Goal: Task Accomplishment & Management: Manage account settings

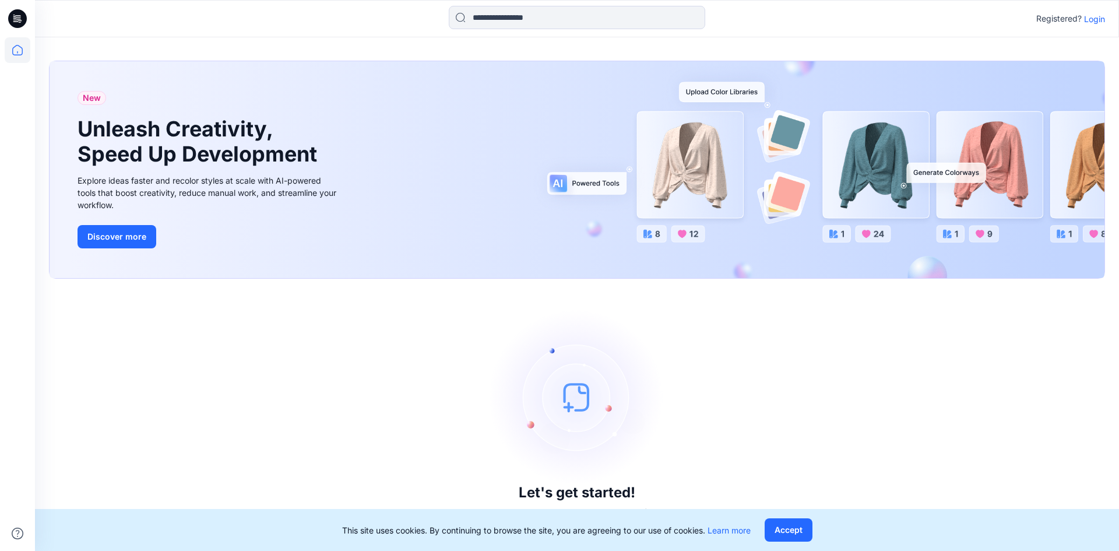
click at [1091, 19] on p "Login" at bounding box center [1094, 19] width 21 height 12
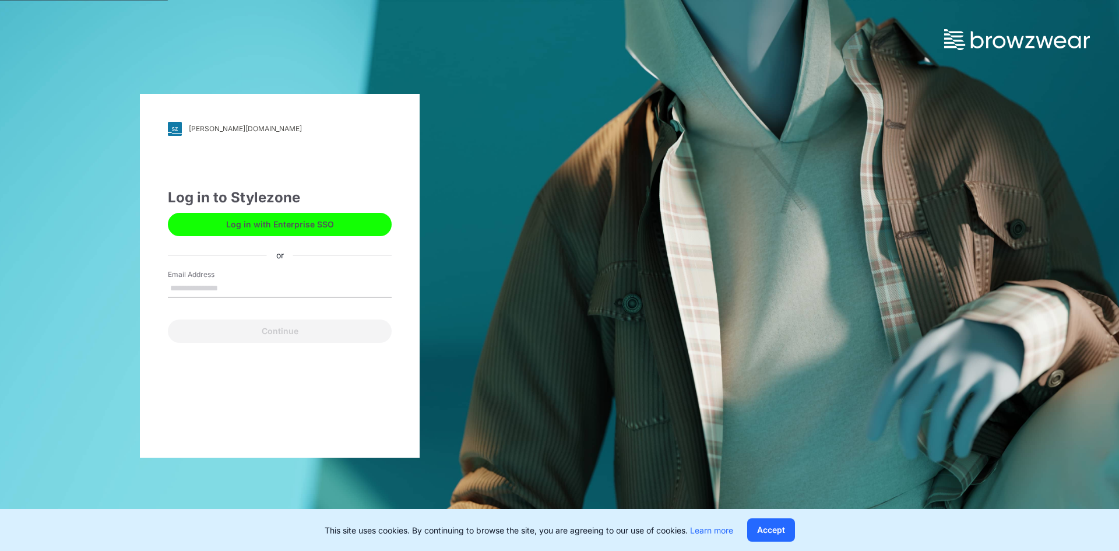
type input "**********"
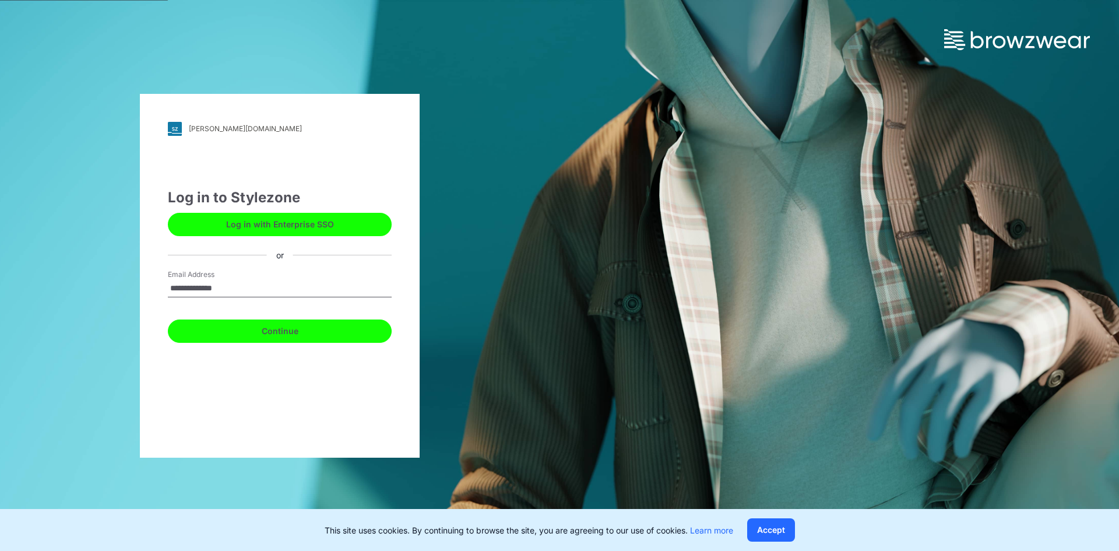
click at [273, 328] on button "Continue" at bounding box center [280, 330] width 224 height 23
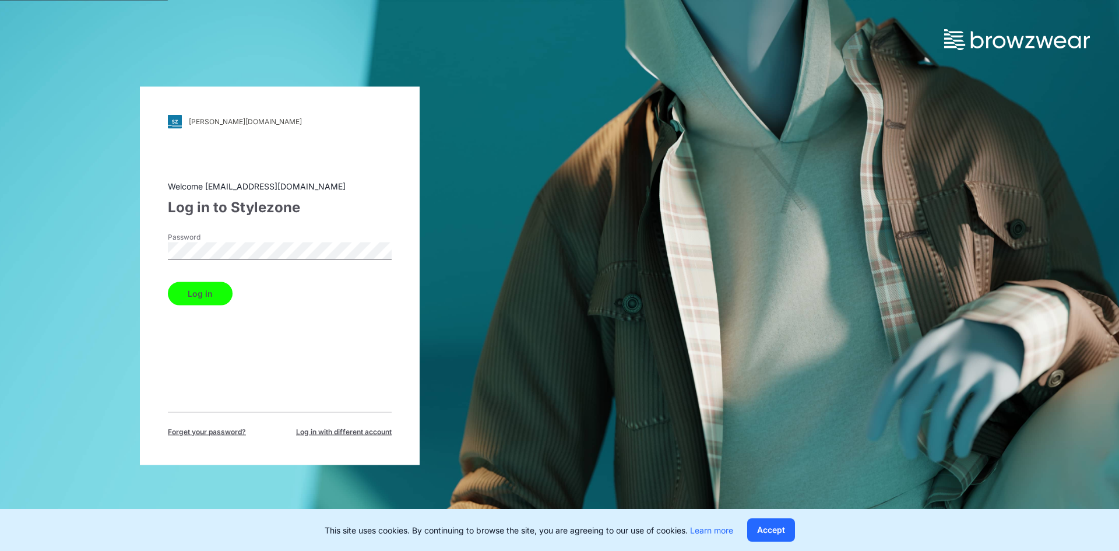
click at [227, 289] on button "Log in" at bounding box center [200, 293] width 65 height 23
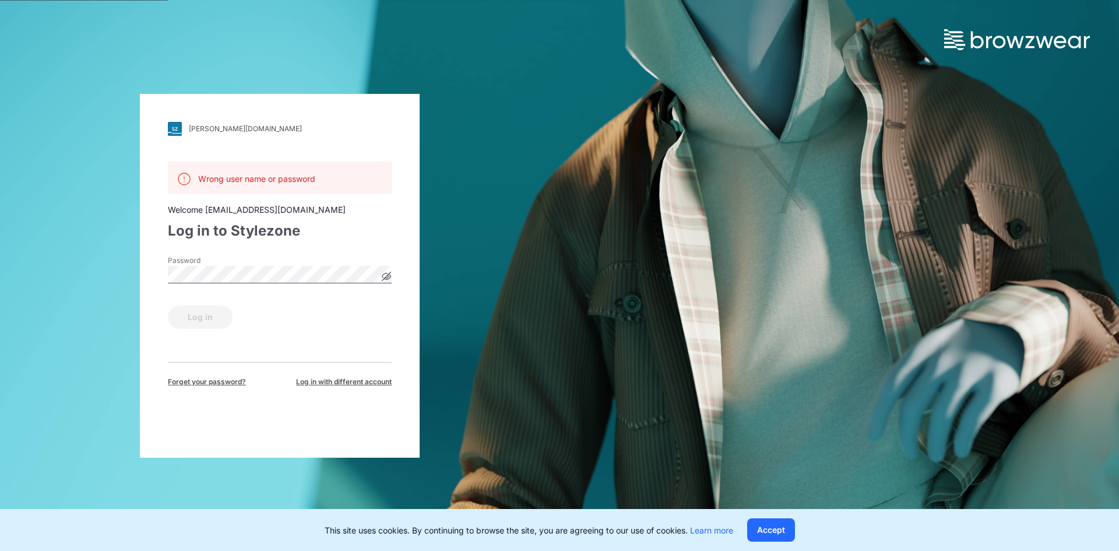
click at [198, 304] on div "Log in" at bounding box center [280, 315] width 224 height 28
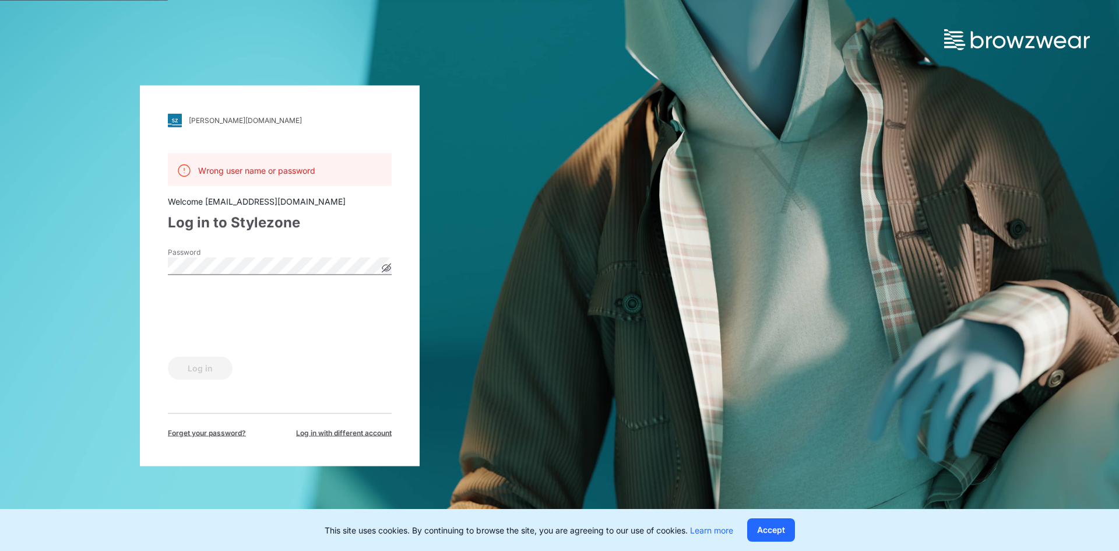
click at [192, 368] on div "Log in" at bounding box center [280, 365] width 224 height 28
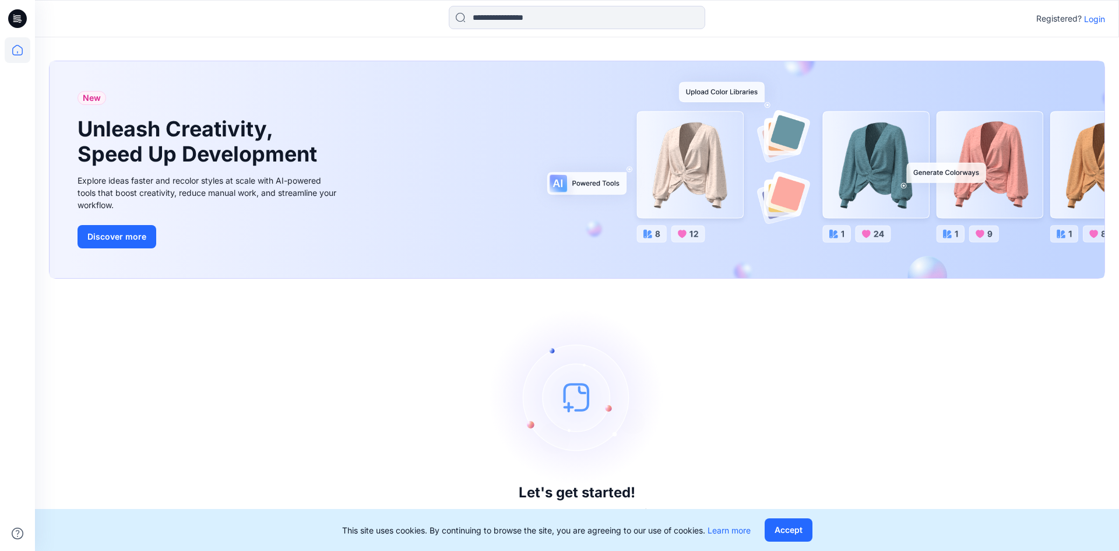
click at [1099, 18] on p "Login" at bounding box center [1094, 19] width 21 height 12
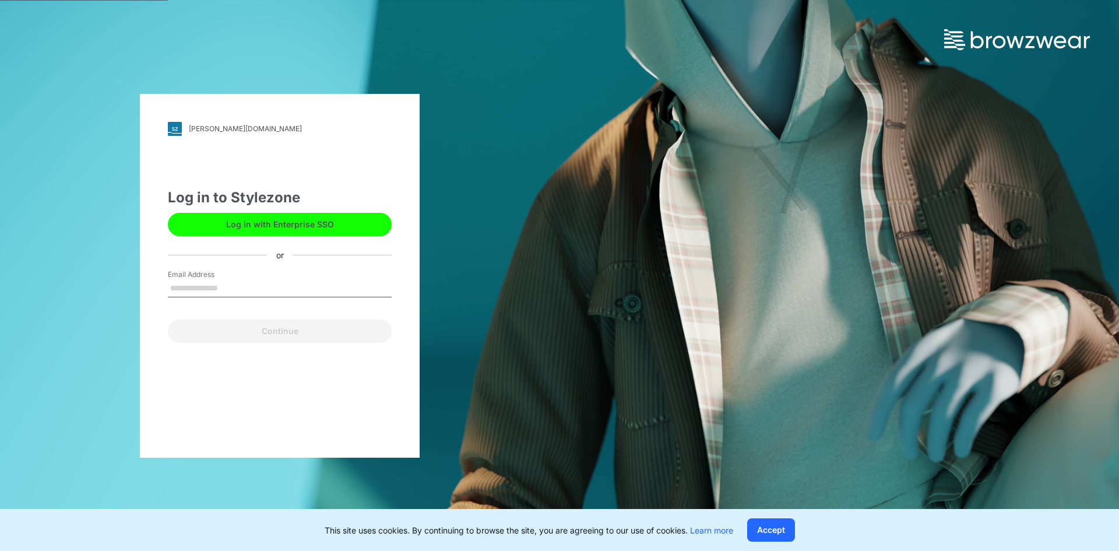
type input "**********"
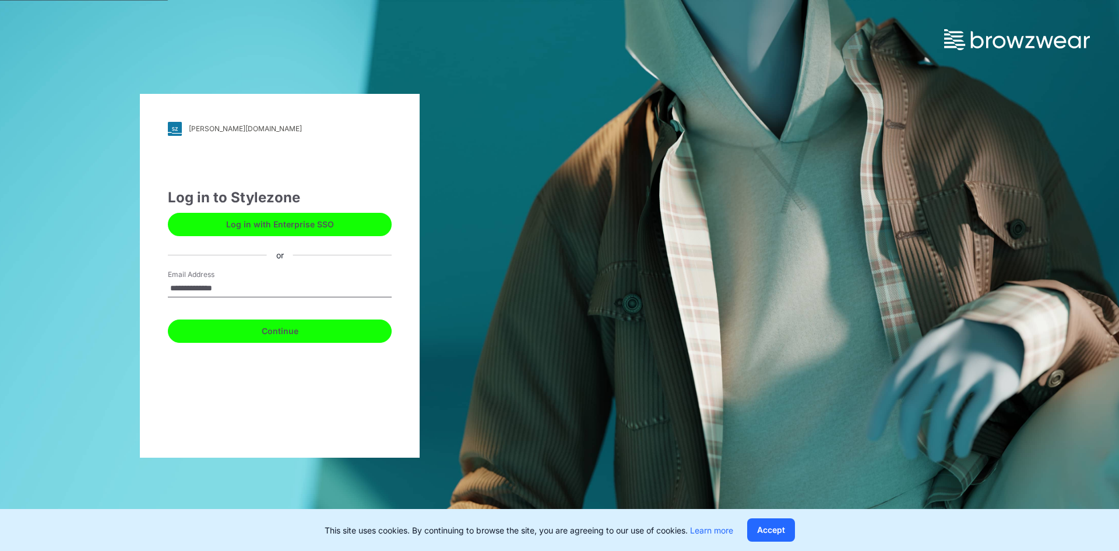
click at [244, 326] on button "Continue" at bounding box center [280, 330] width 224 height 23
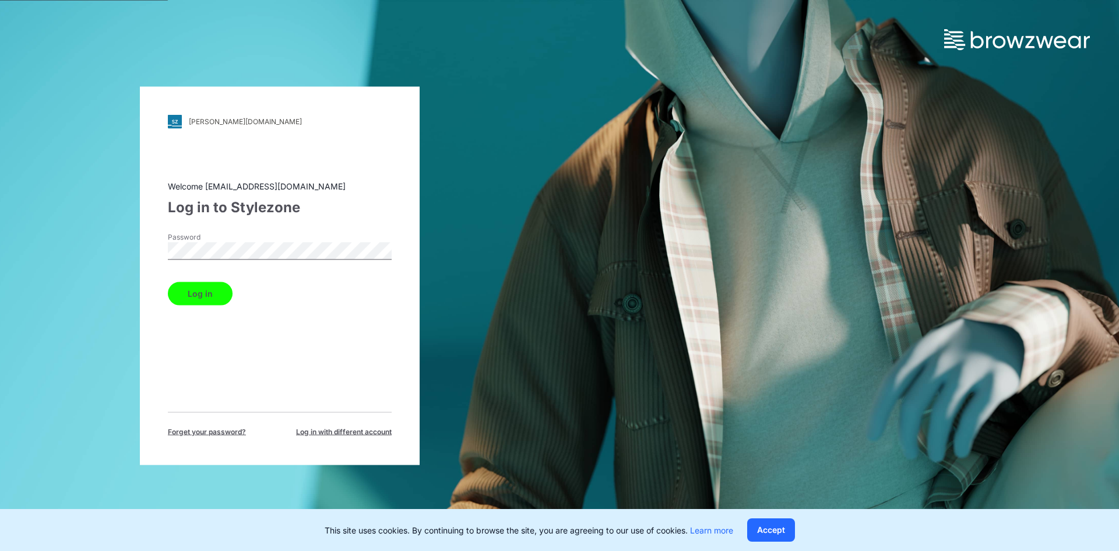
click at [221, 301] on button "Log in" at bounding box center [200, 293] width 65 height 23
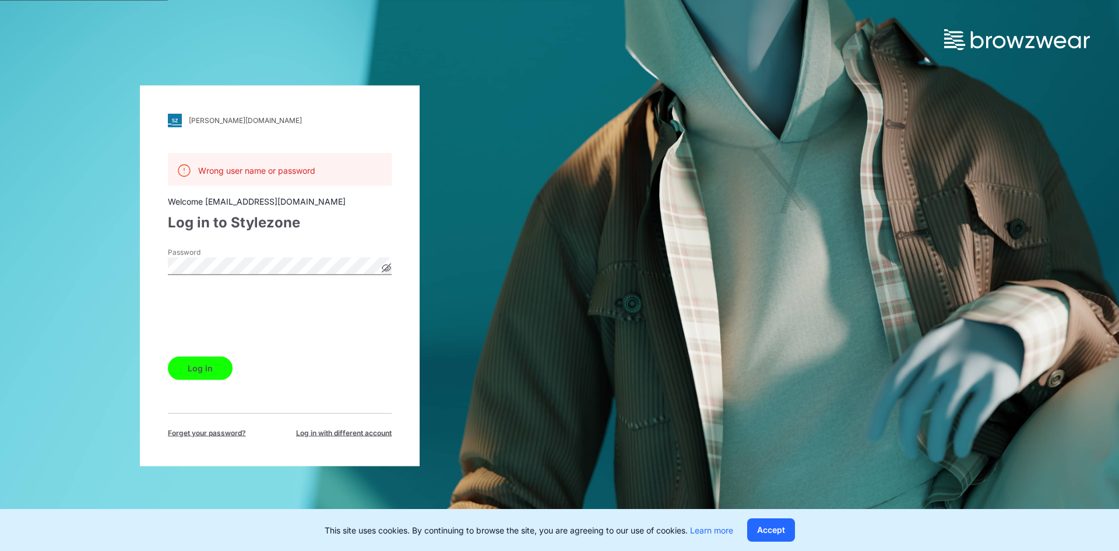
click at [200, 363] on button "Log in" at bounding box center [200, 367] width 65 height 23
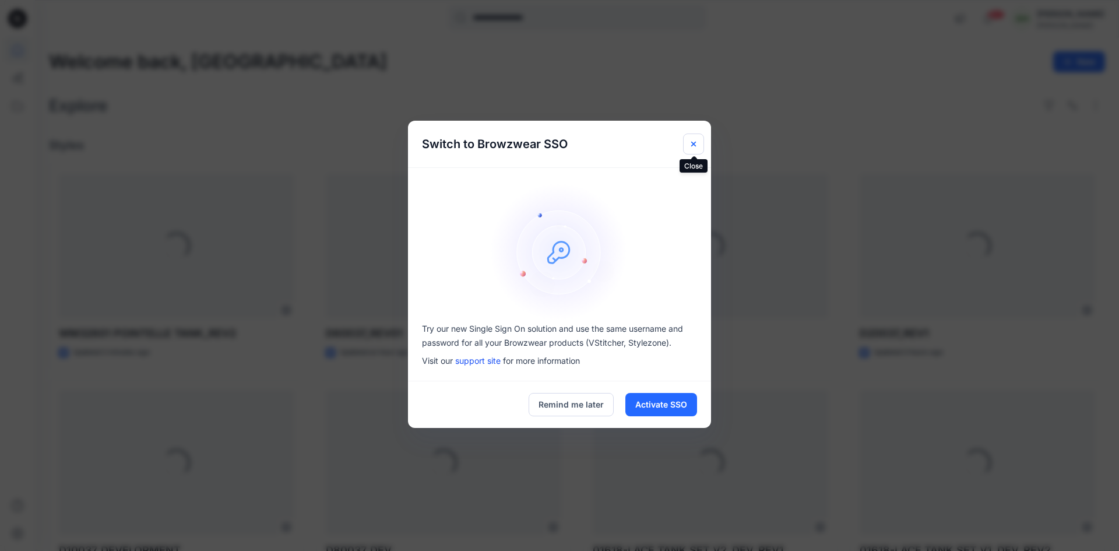
click at [692, 142] on icon "Close" at bounding box center [693, 144] width 5 height 5
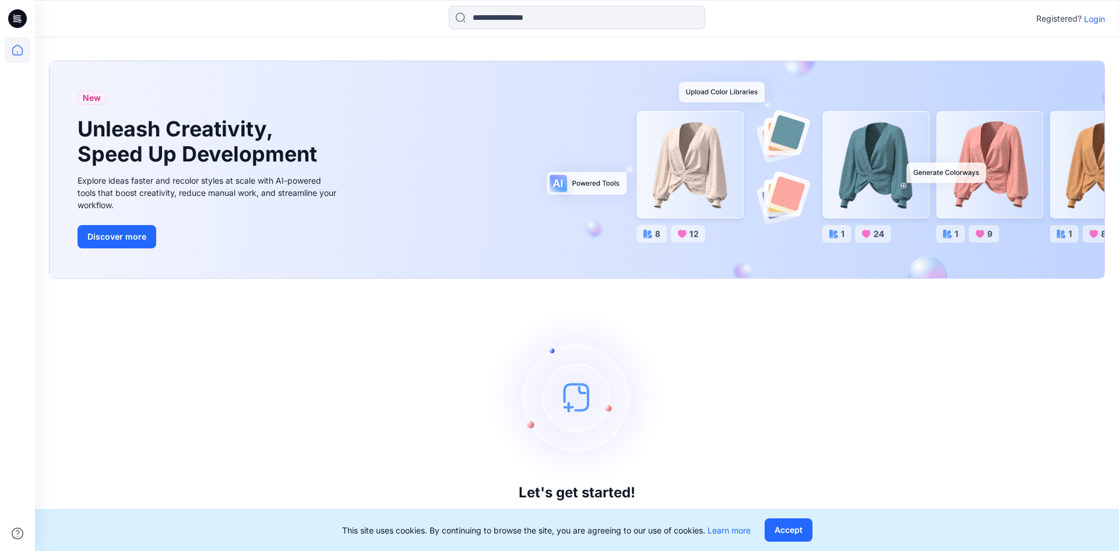
click at [1095, 19] on p "Login" at bounding box center [1094, 19] width 21 height 12
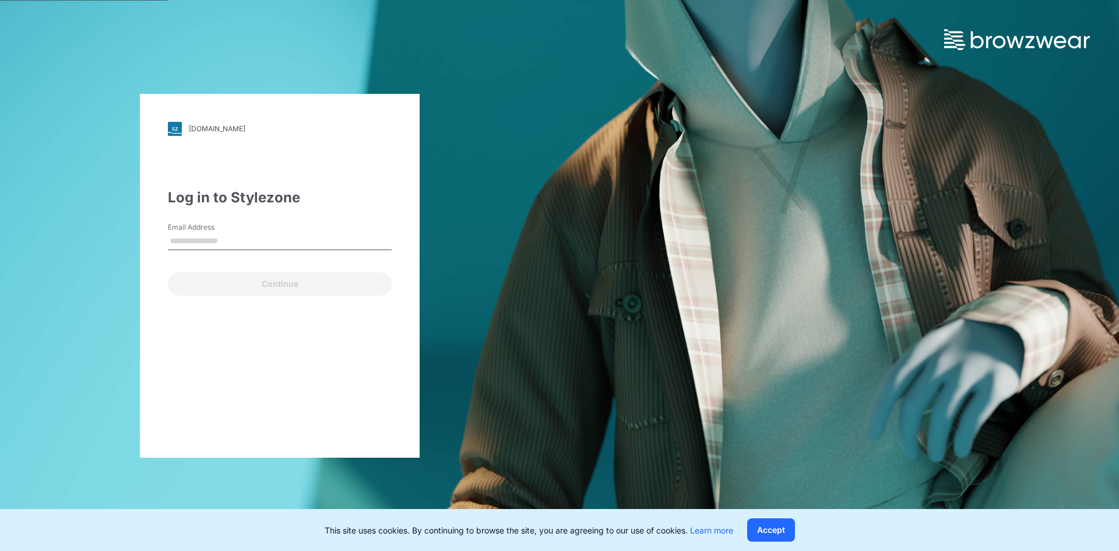
type input "**********"
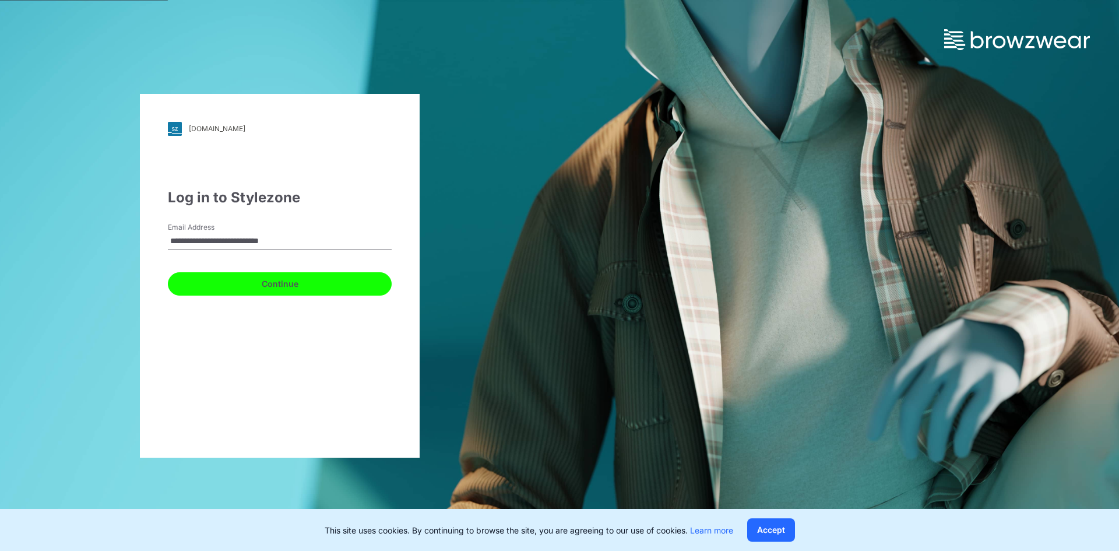
click at [251, 285] on button "Continue" at bounding box center [280, 283] width 224 height 23
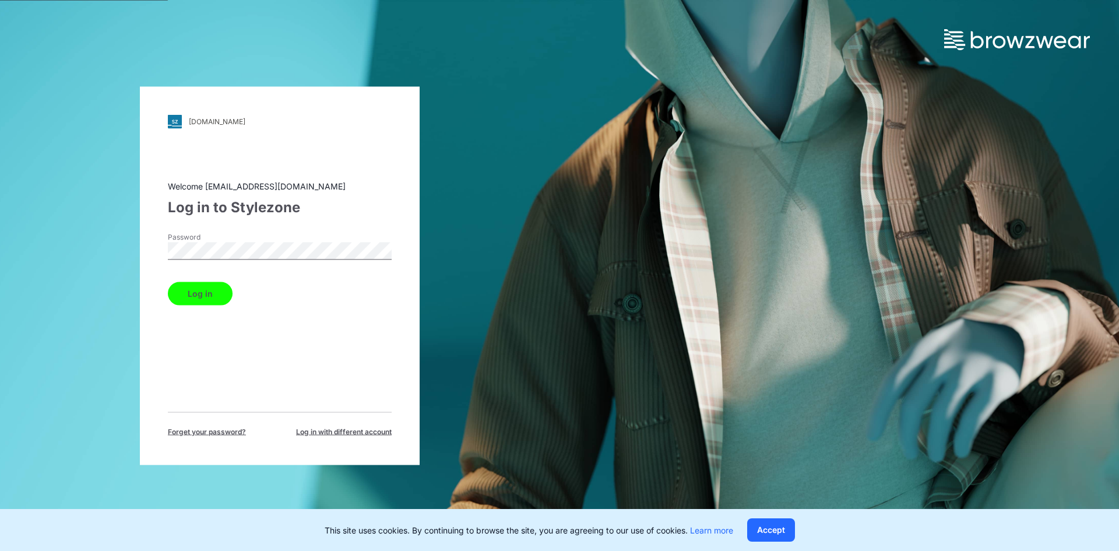
click at [212, 290] on button "Log in" at bounding box center [200, 293] width 65 height 23
click at [212, 290] on div "Log in" at bounding box center [280, 291] width 224 height 28
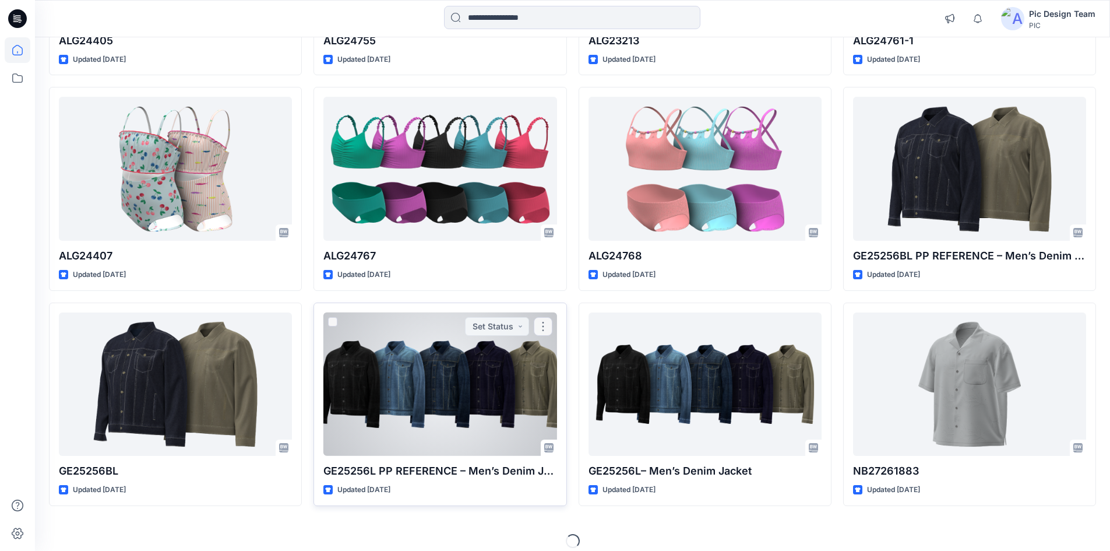
scroll to position [948, 0]
